Goal: Task Accomplishment & Management: Manage account settings

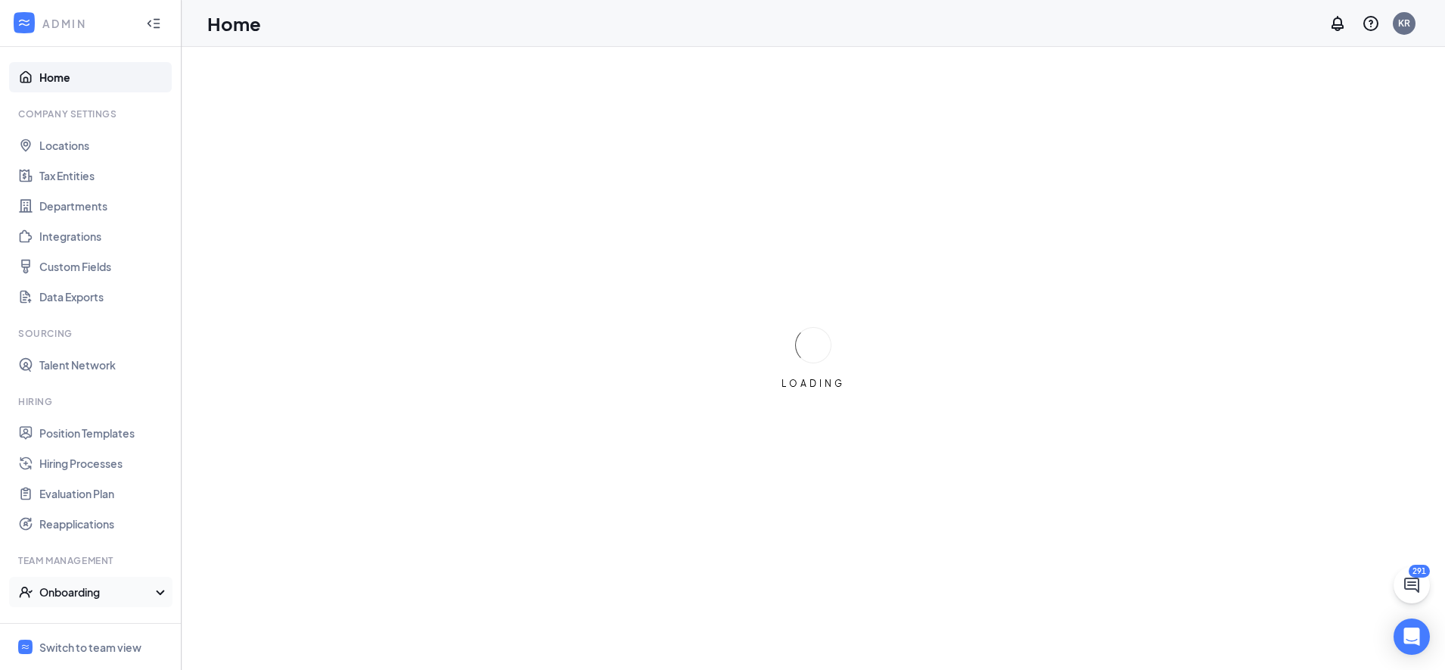
click at [86, 589] on div "Onboarding" at bounding box center [97, 591] width 117 height 15
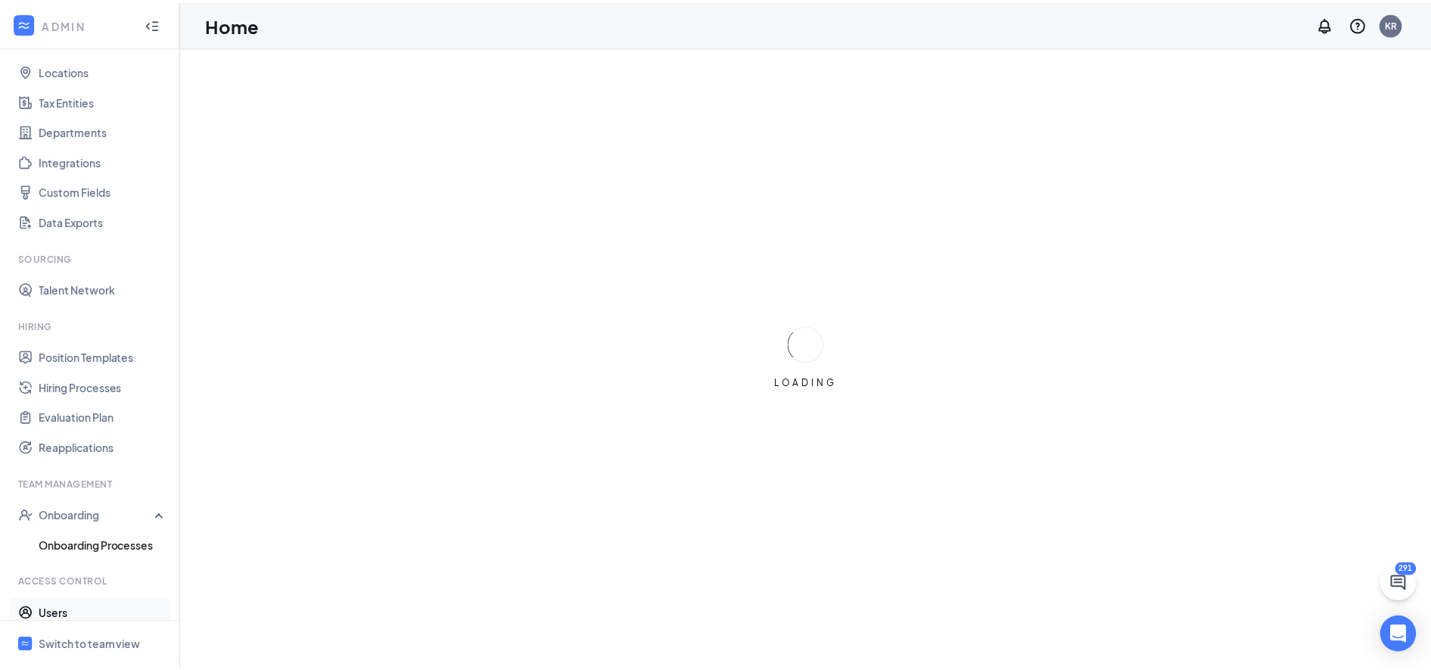
scroll to position [95, 0]
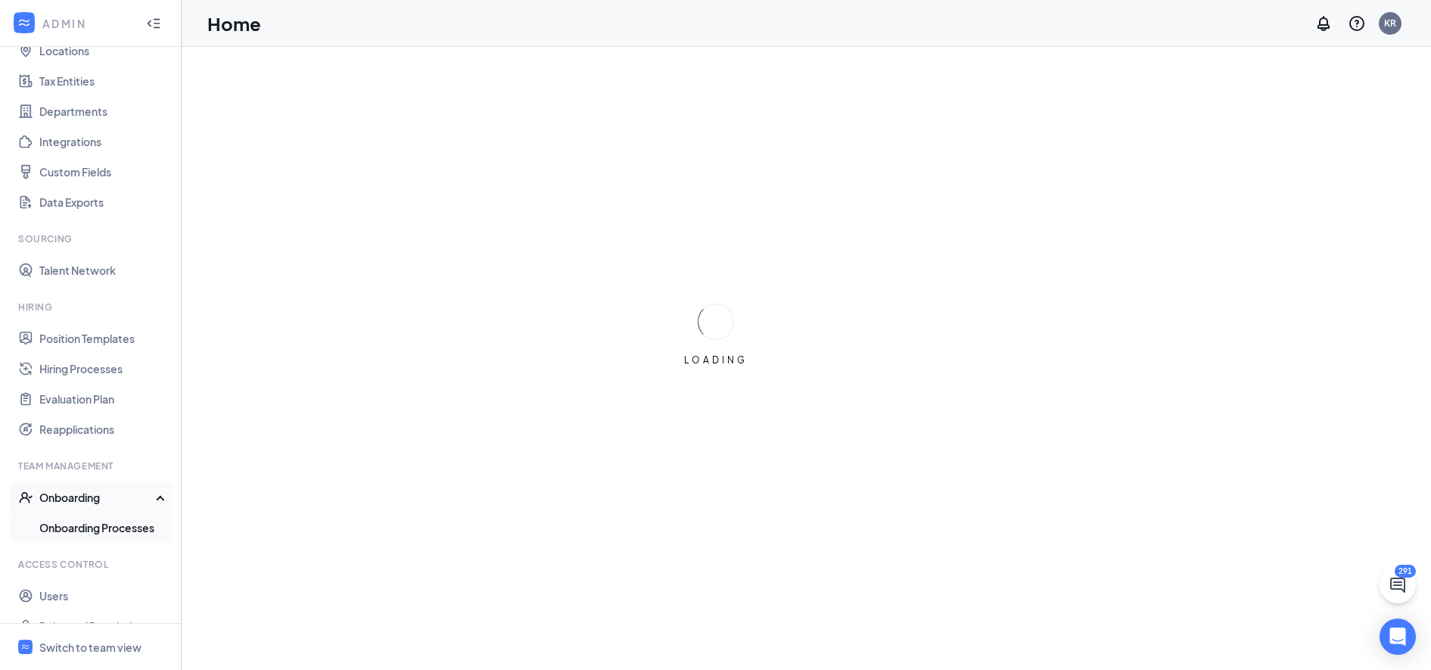
click at [90, 525] on link "Onboarding Processes" at bounding box center [103, 527] width 129 height 30
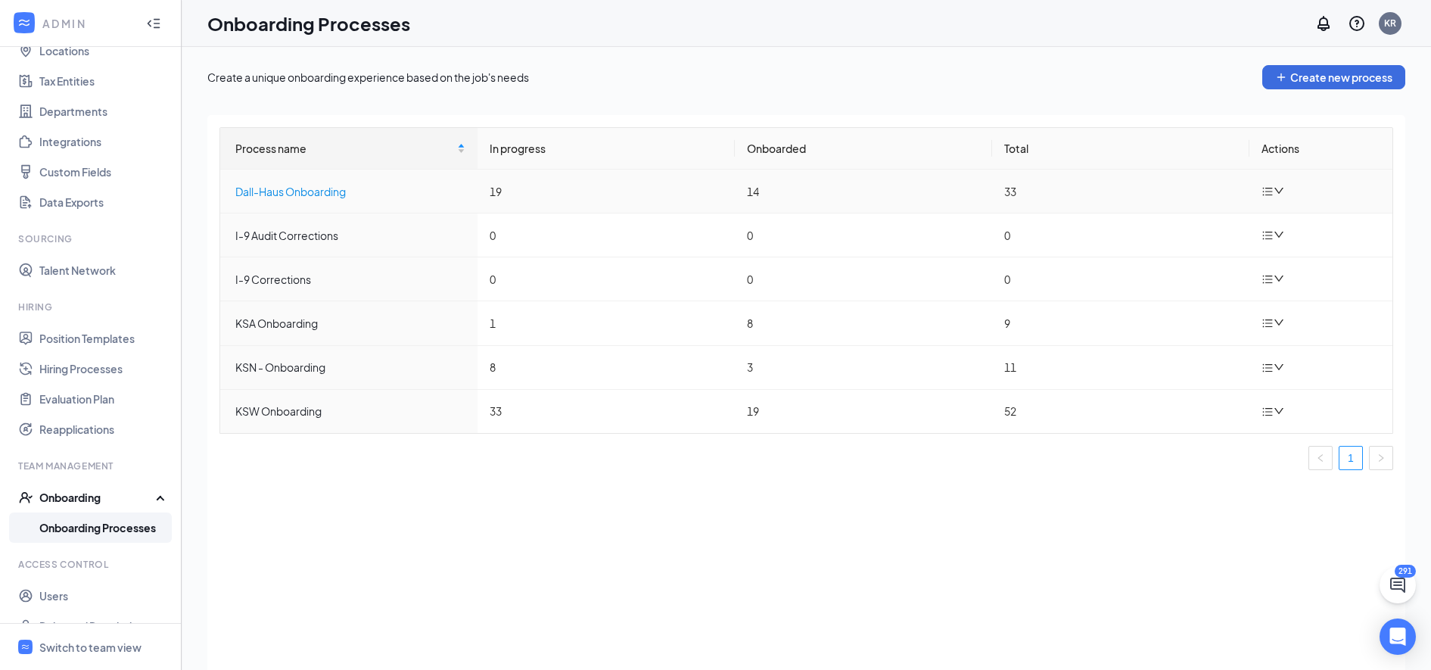
click at [347, 194] on div "Dall-Haus Onboarding" at bounding box center [350, 191] width 230 height 17
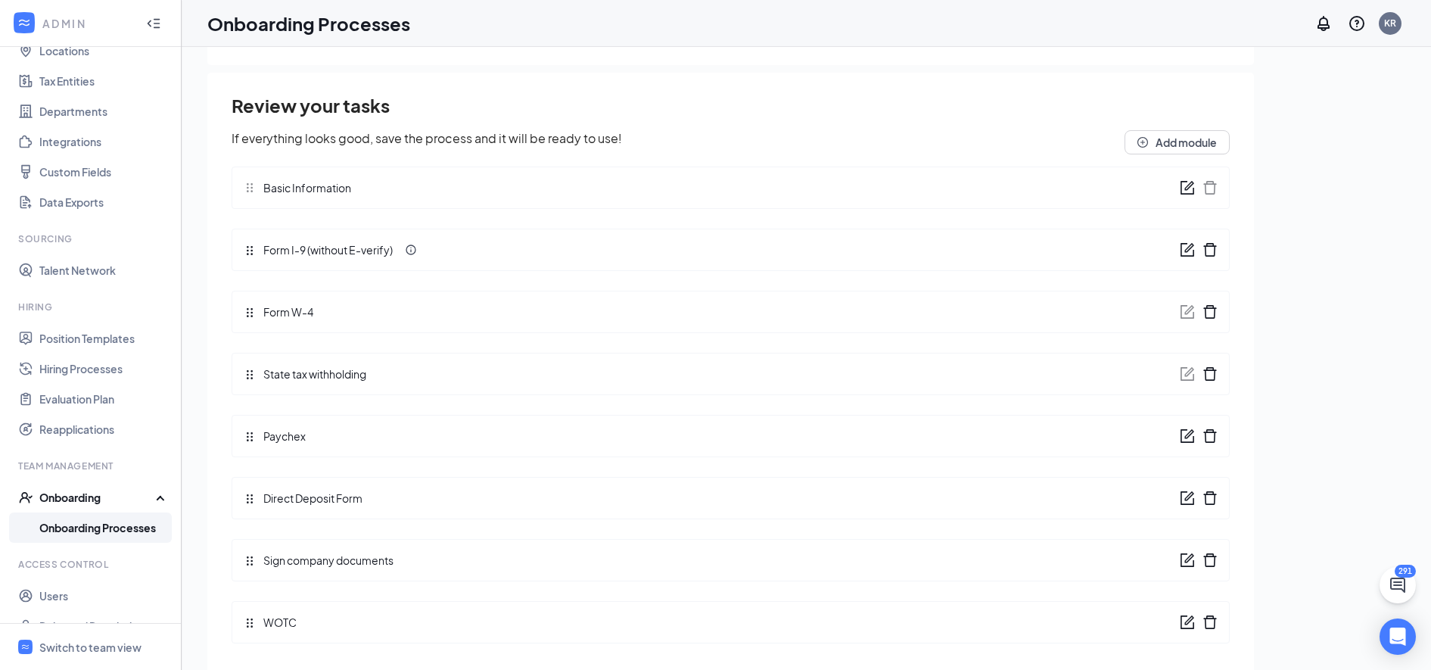
scroll to position [68, 0]
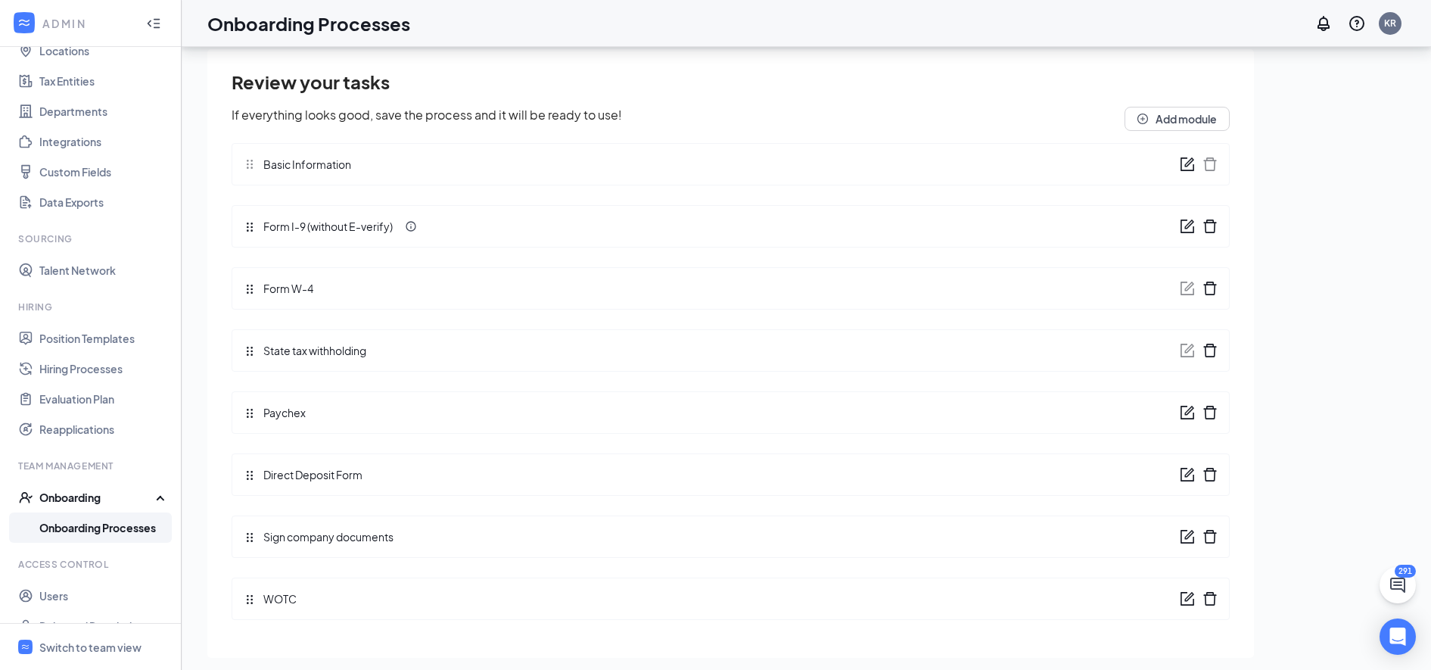
click at [387, 542] on span "Sign company documents" at bounding box center [325, 536] width 138 height 17
click at [1179, 541] on icon "form" at bounding box center [1186, 536] width 15 height 15
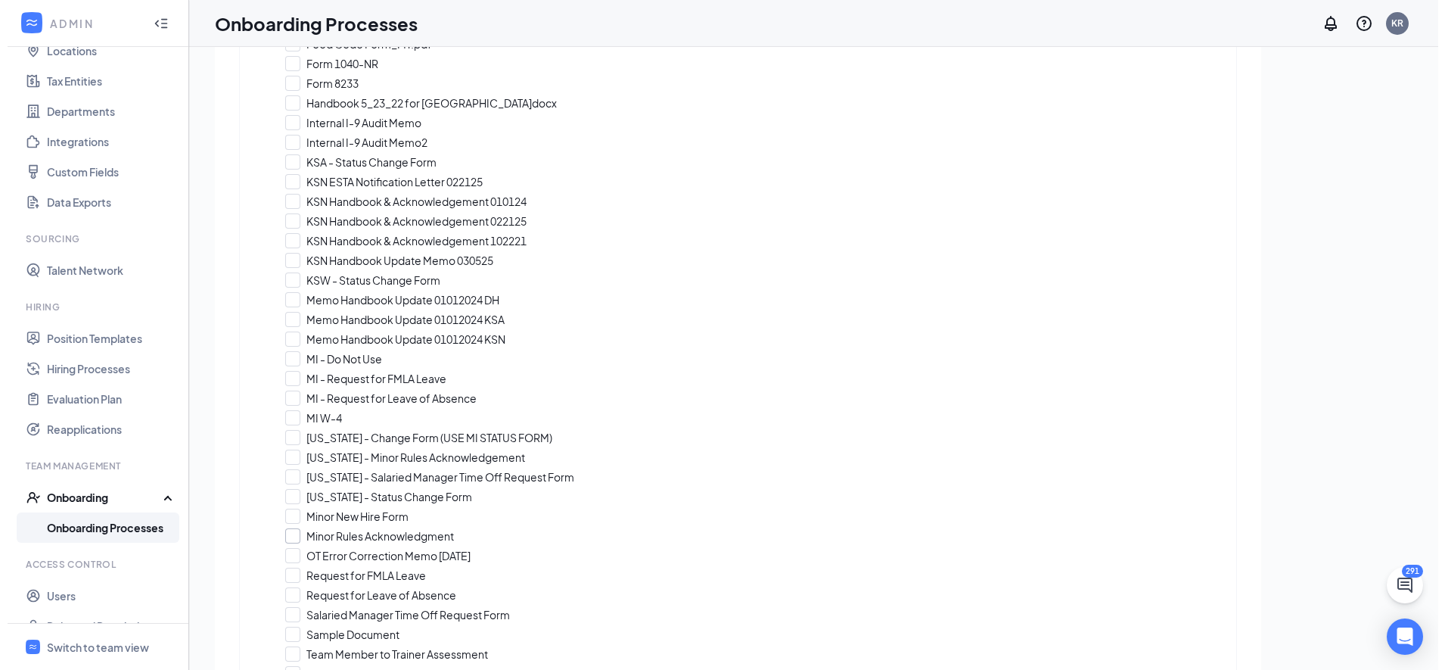
scroll to position [761, 0]
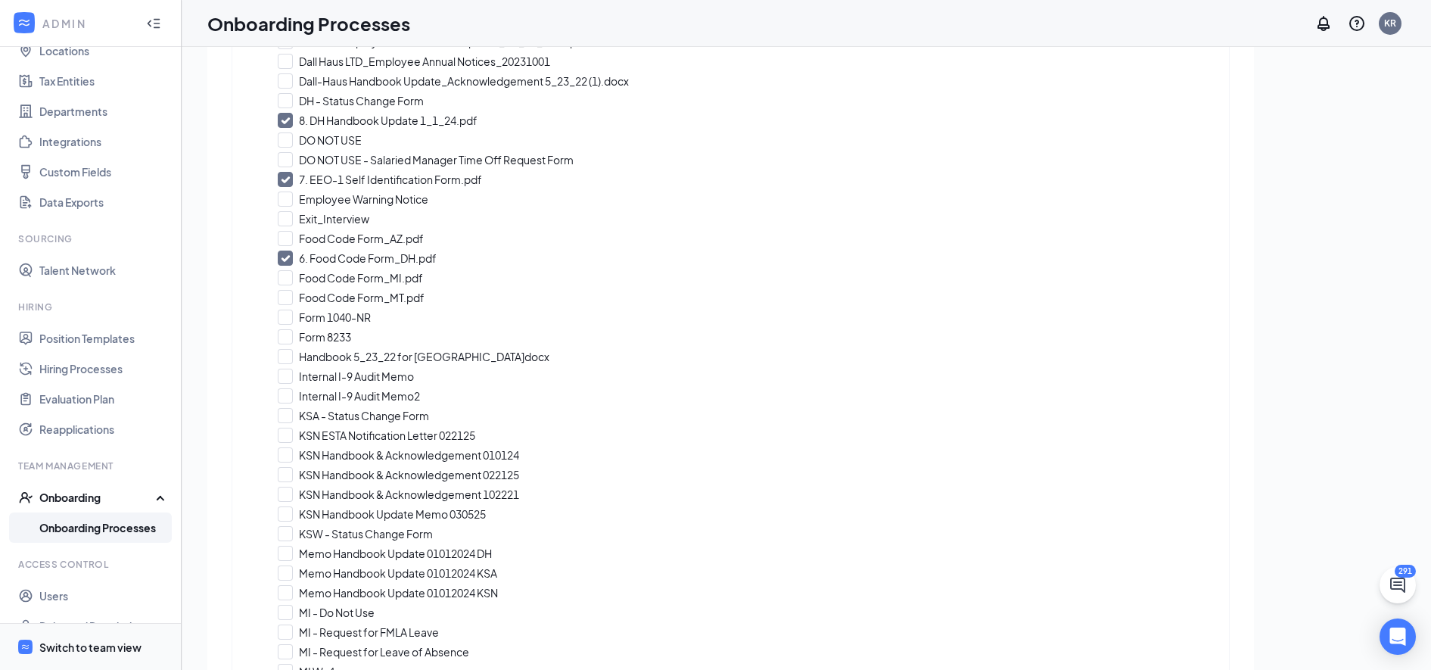
click at [73, 645] on div "Switch to team view" at bounding box center [90, 646] width 102 height 15
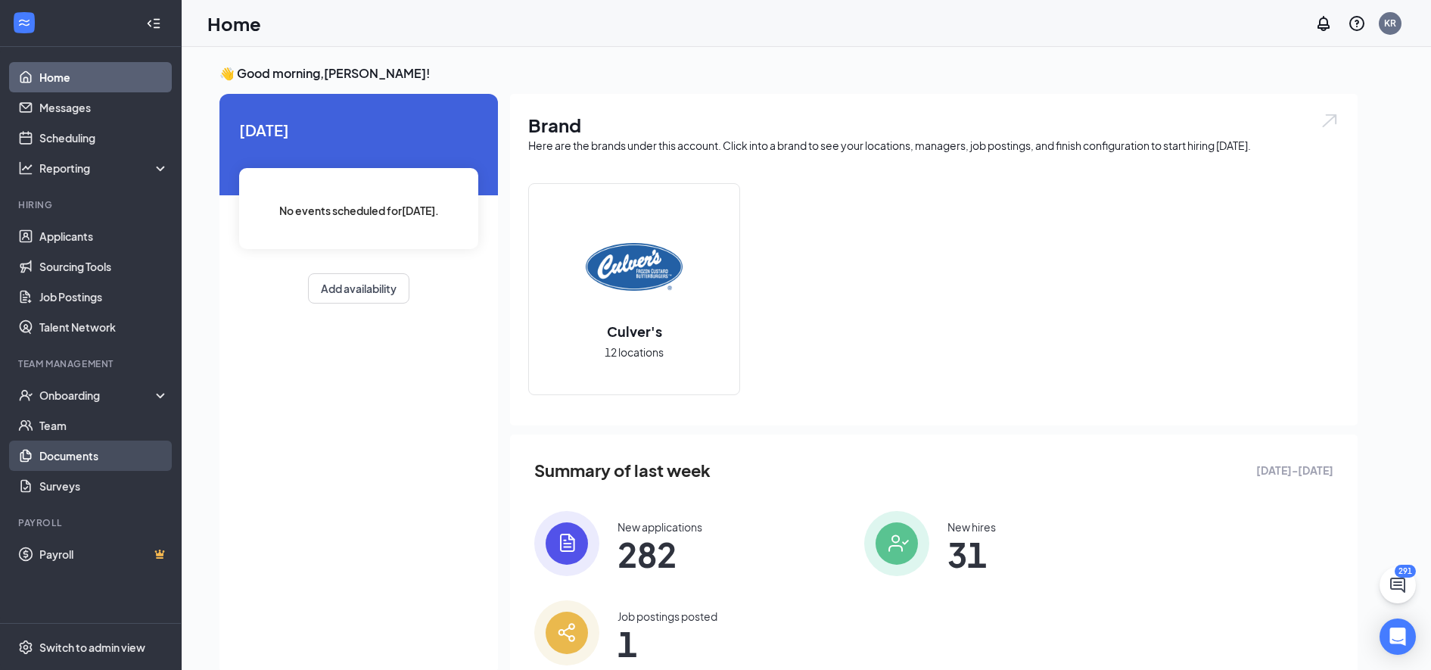
click at [95, 453] on link "Documents" at bounding box center [103, 455] width 129 height 30
